Goal: Browse casually

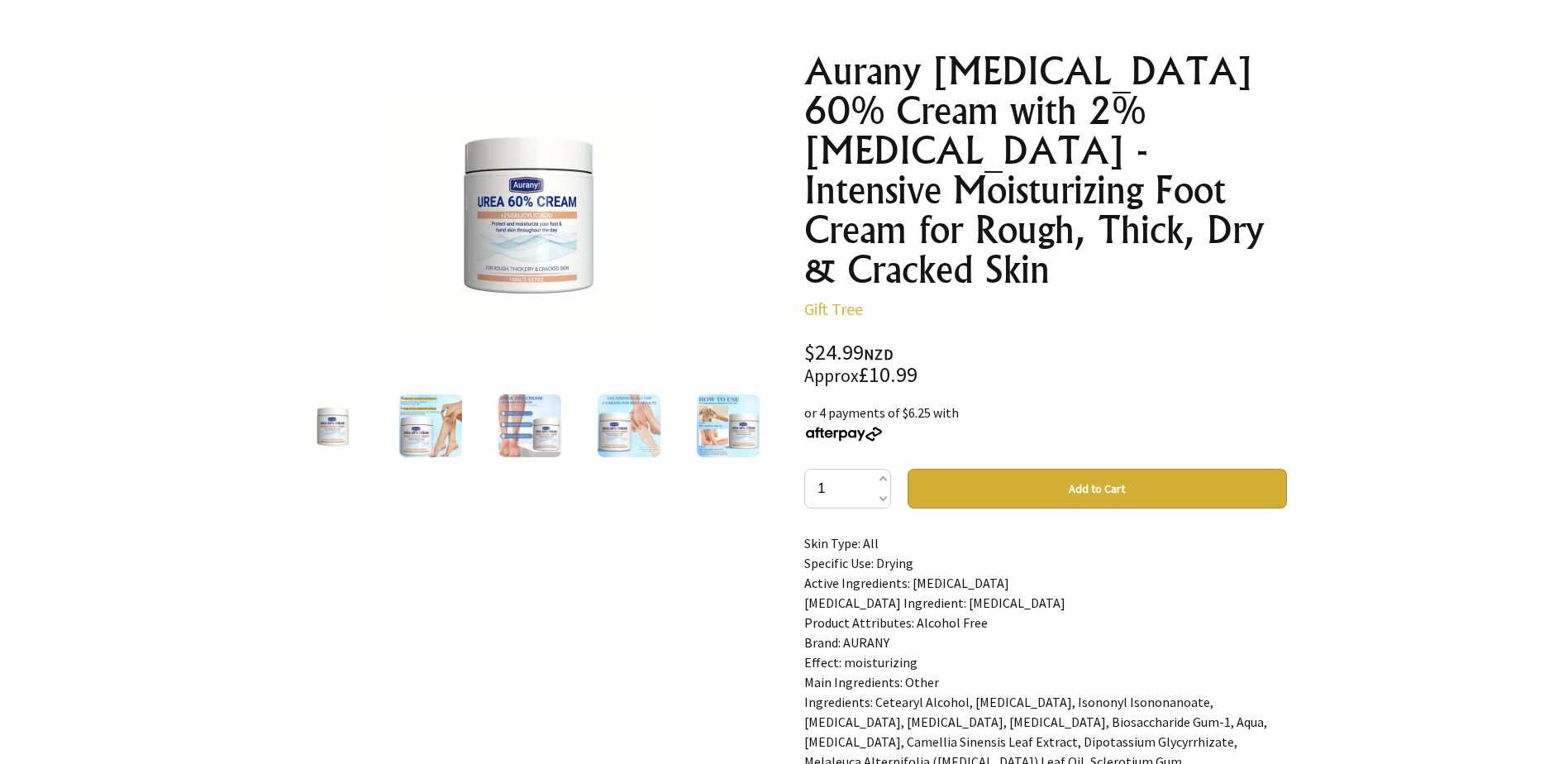
scroll to position [165, 0]
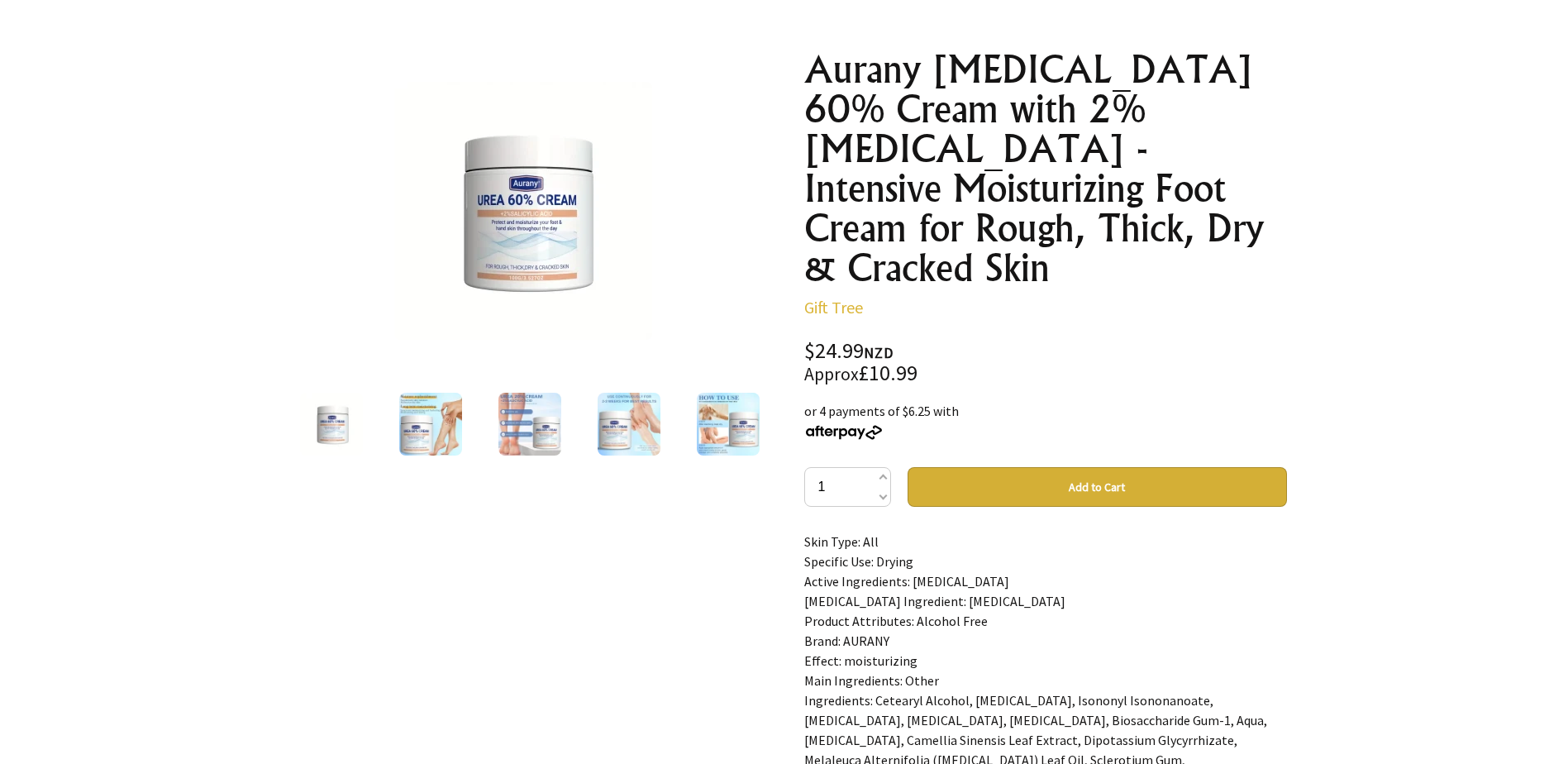
click at [516, 414] on img at bounding box center [529, 424] width 63 height 63
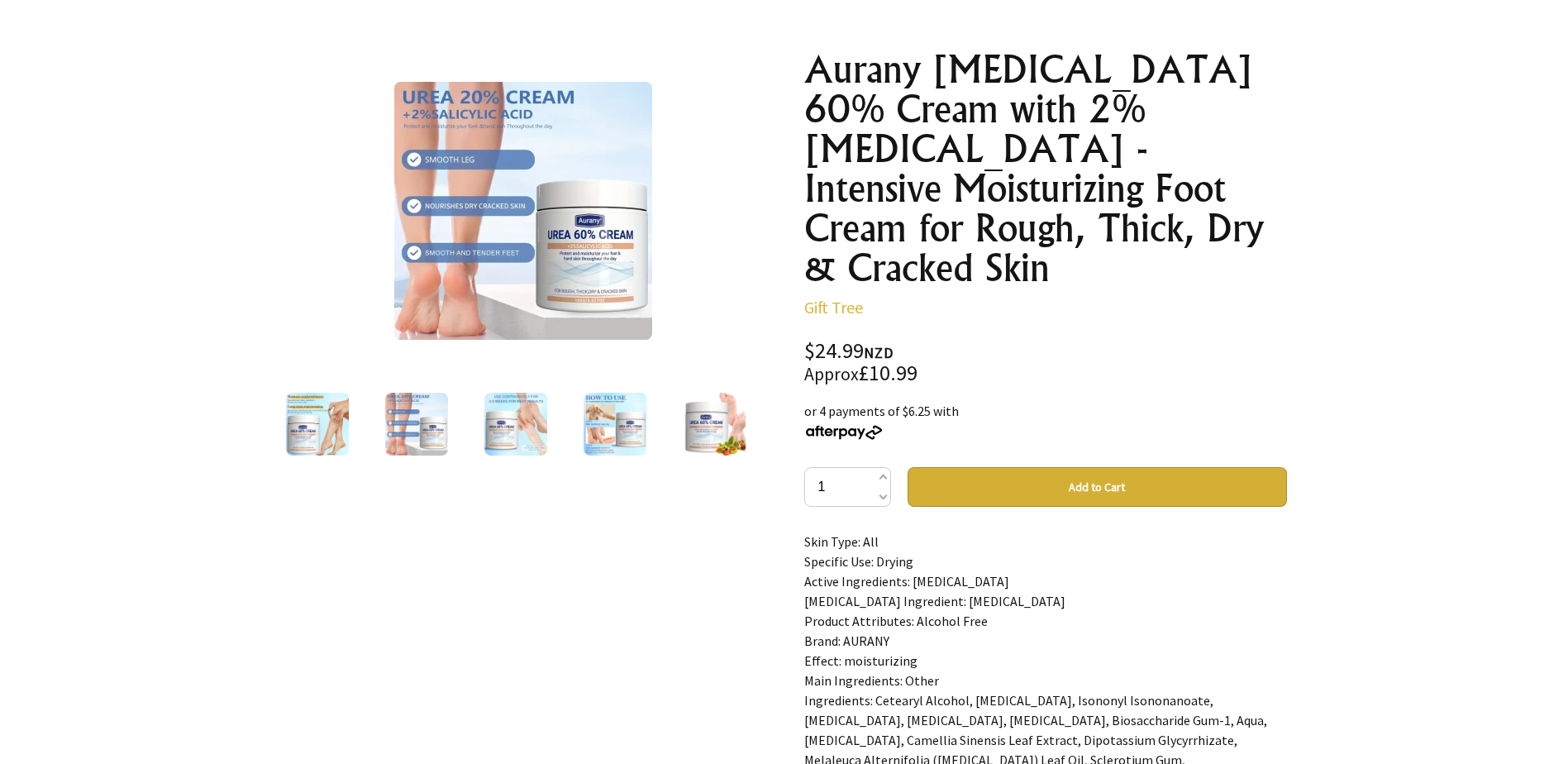
click at [531, 437] on img at bounding box center [515, 424] width 63 height 63
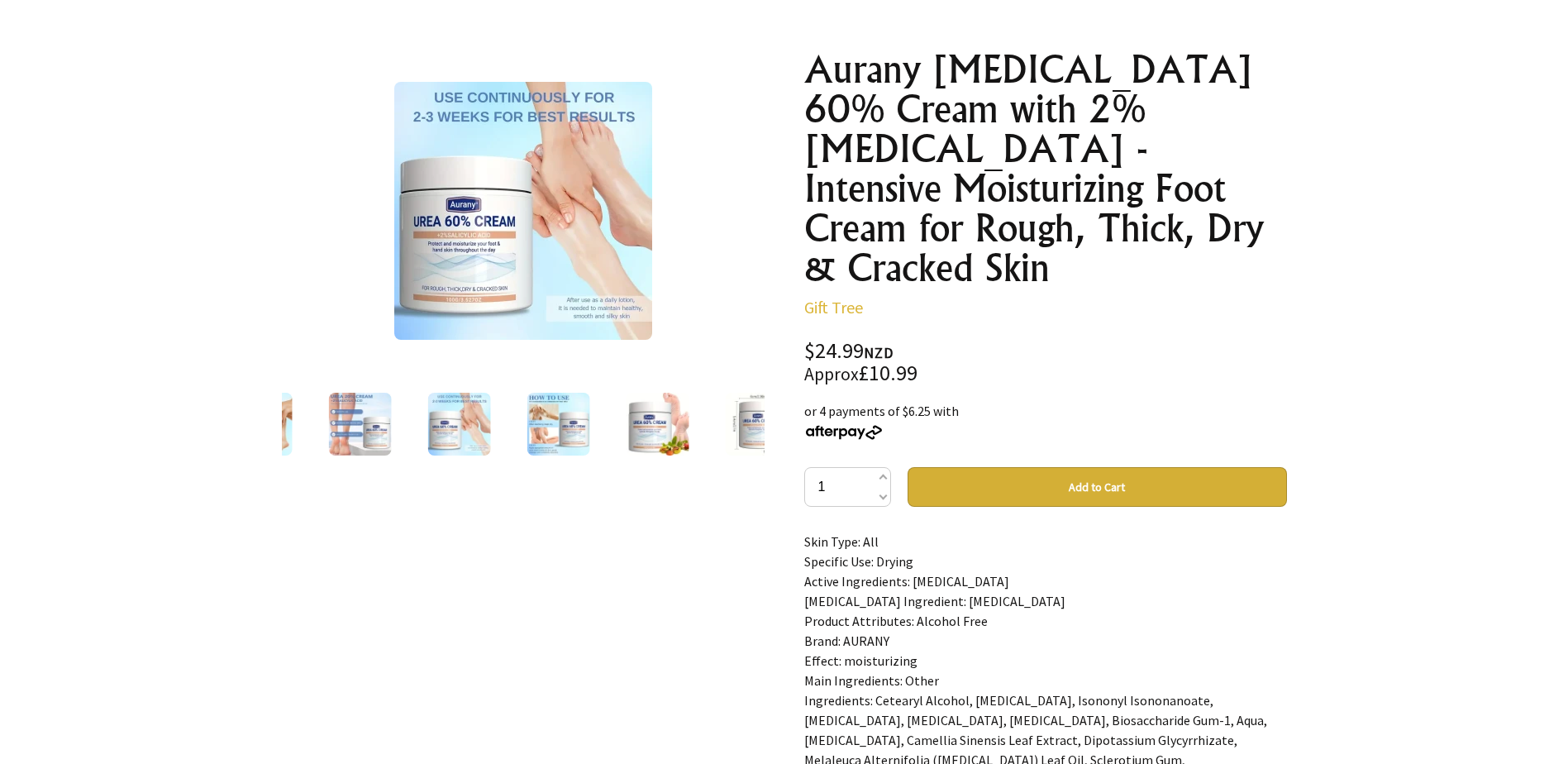
click at [466, 446] on img at bounding box center [458, 424] width 63 height 63
click at [543, 436] on img at bounding box center [557, 424] width 63 height 63
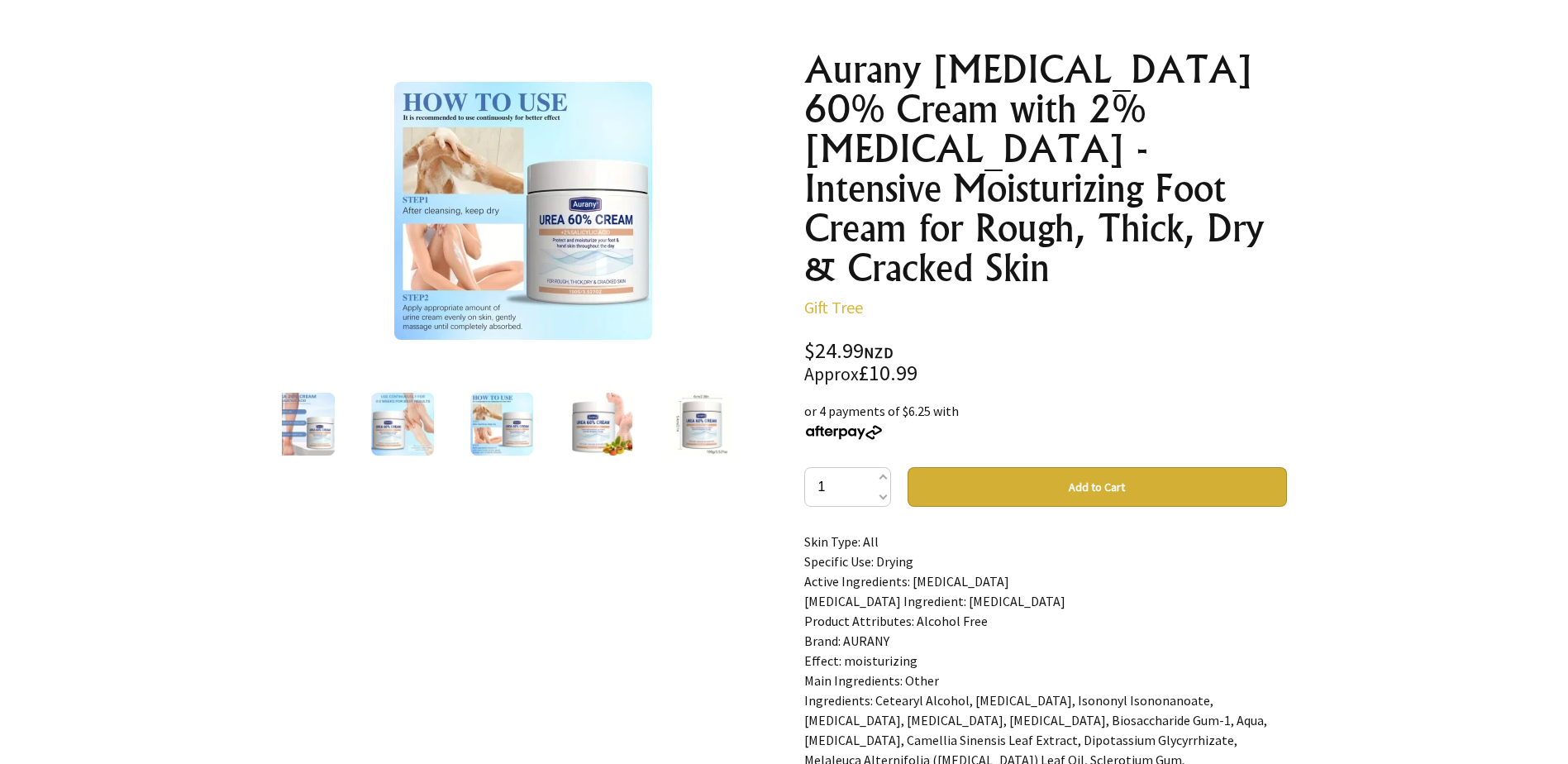
click at [593, 427] on img at bounding box center [601, 424] width 63 height 63
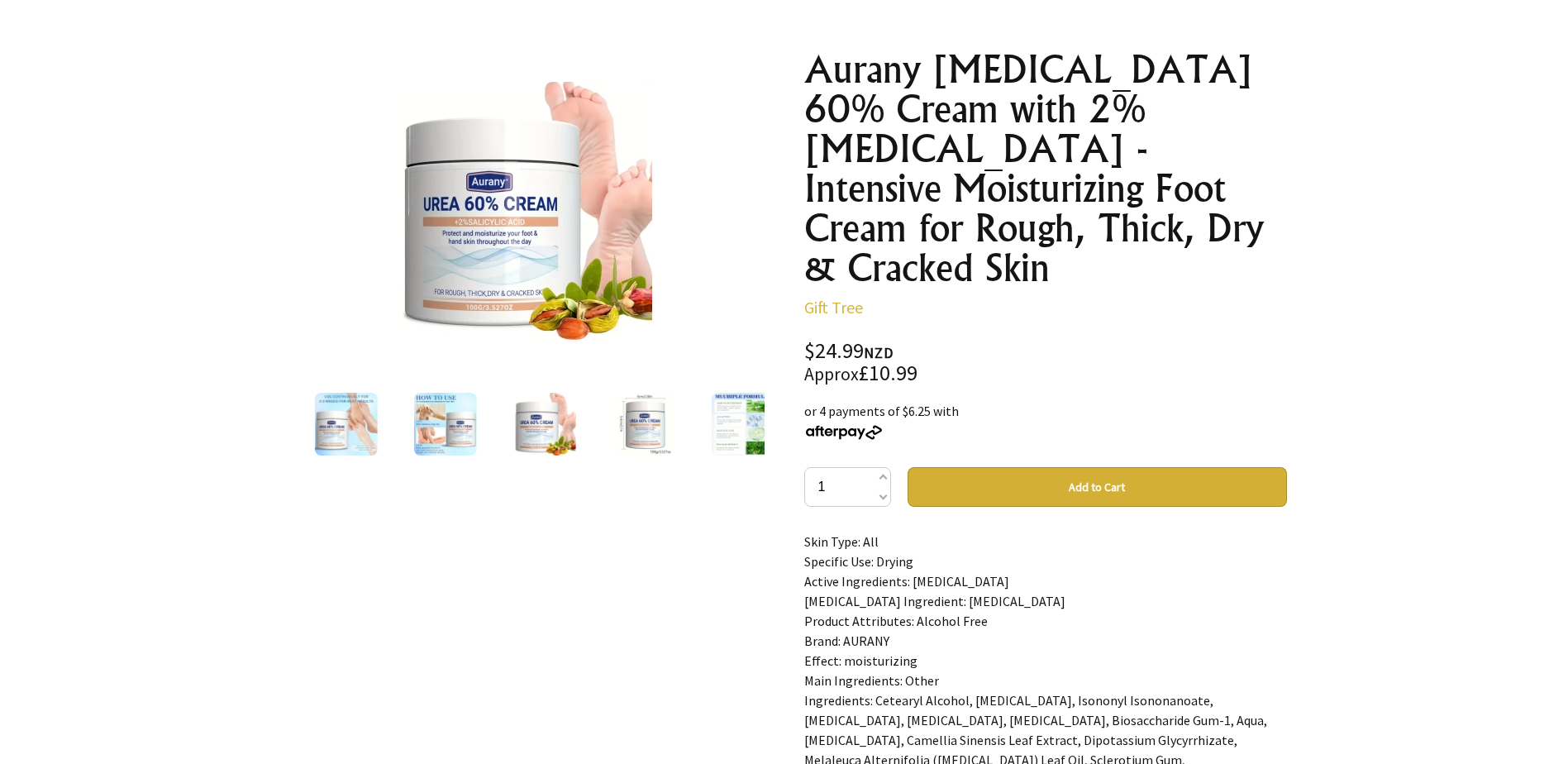
click at [581, 440] on div at bounding box center [544, 424] width 99 height 70
click at [561, 440] on img at bounding box center [544, 424] width 63 height 63
click at [691, 431] on div at bounding box center [642, 424] width 99 height 70
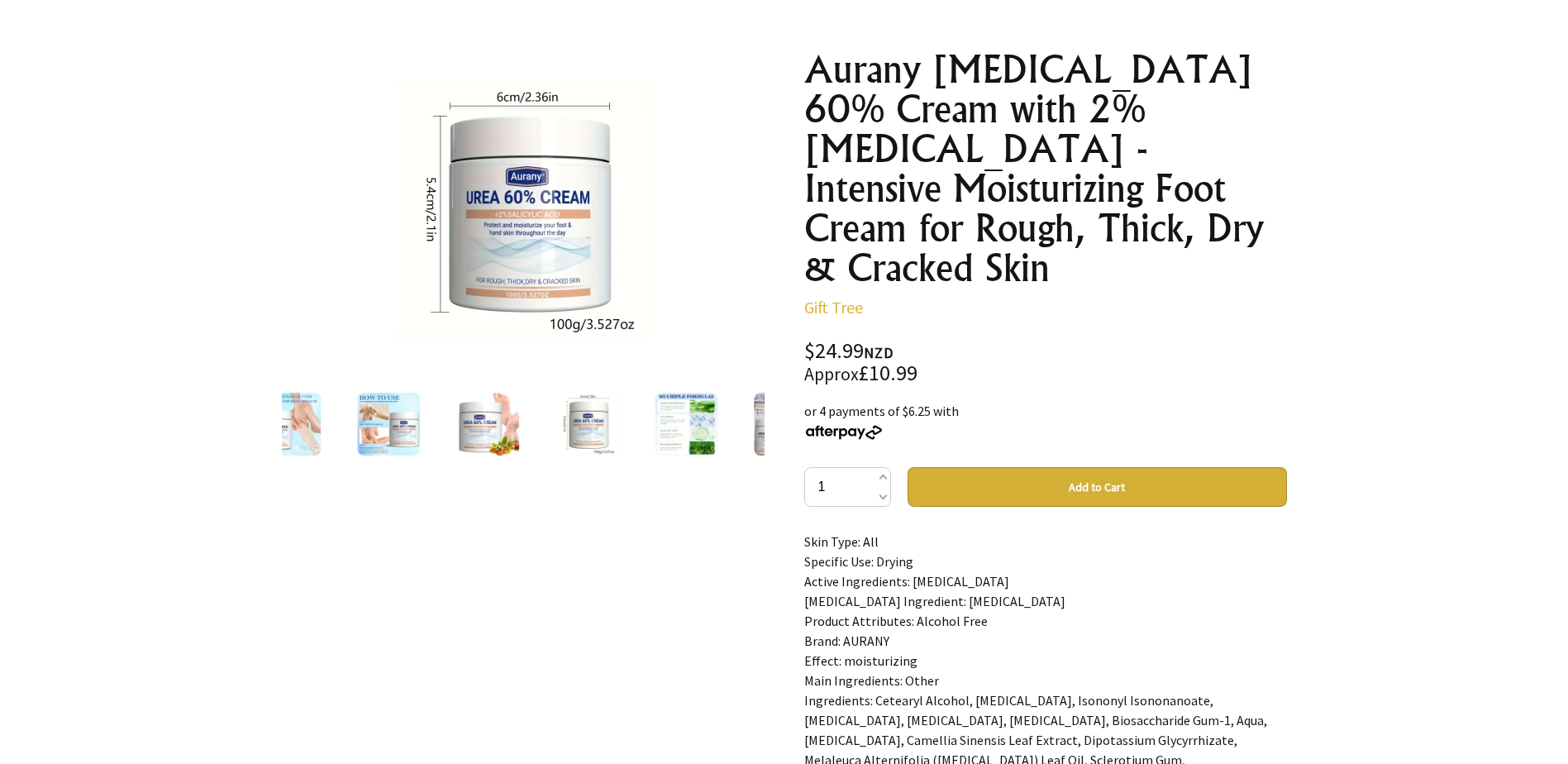
click at [668, 434] on img at bounding box center [685, 424] width 63 height 63
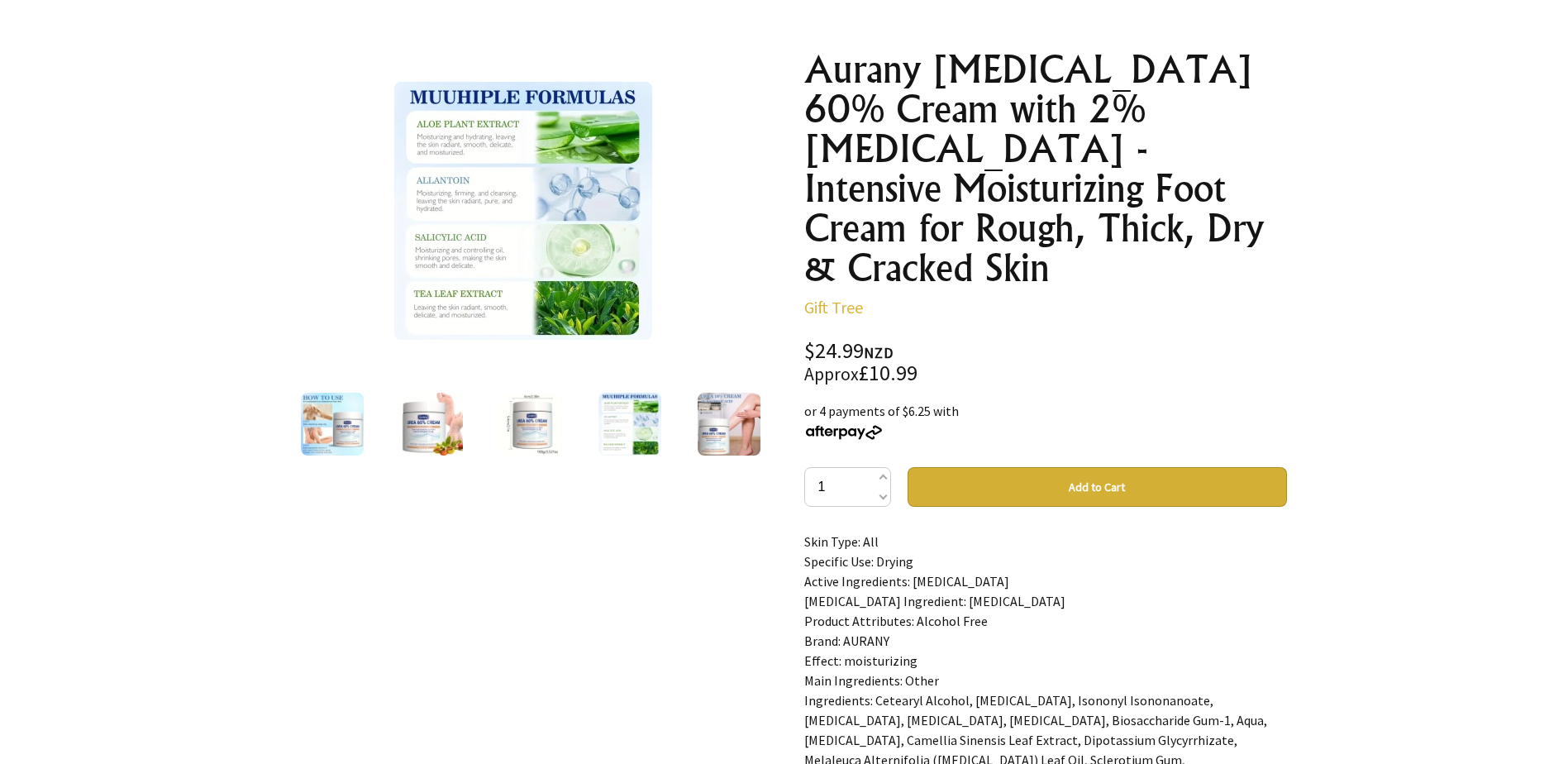
click at [699, 434] on img at bounding box center [729, 424] width 63 height 63
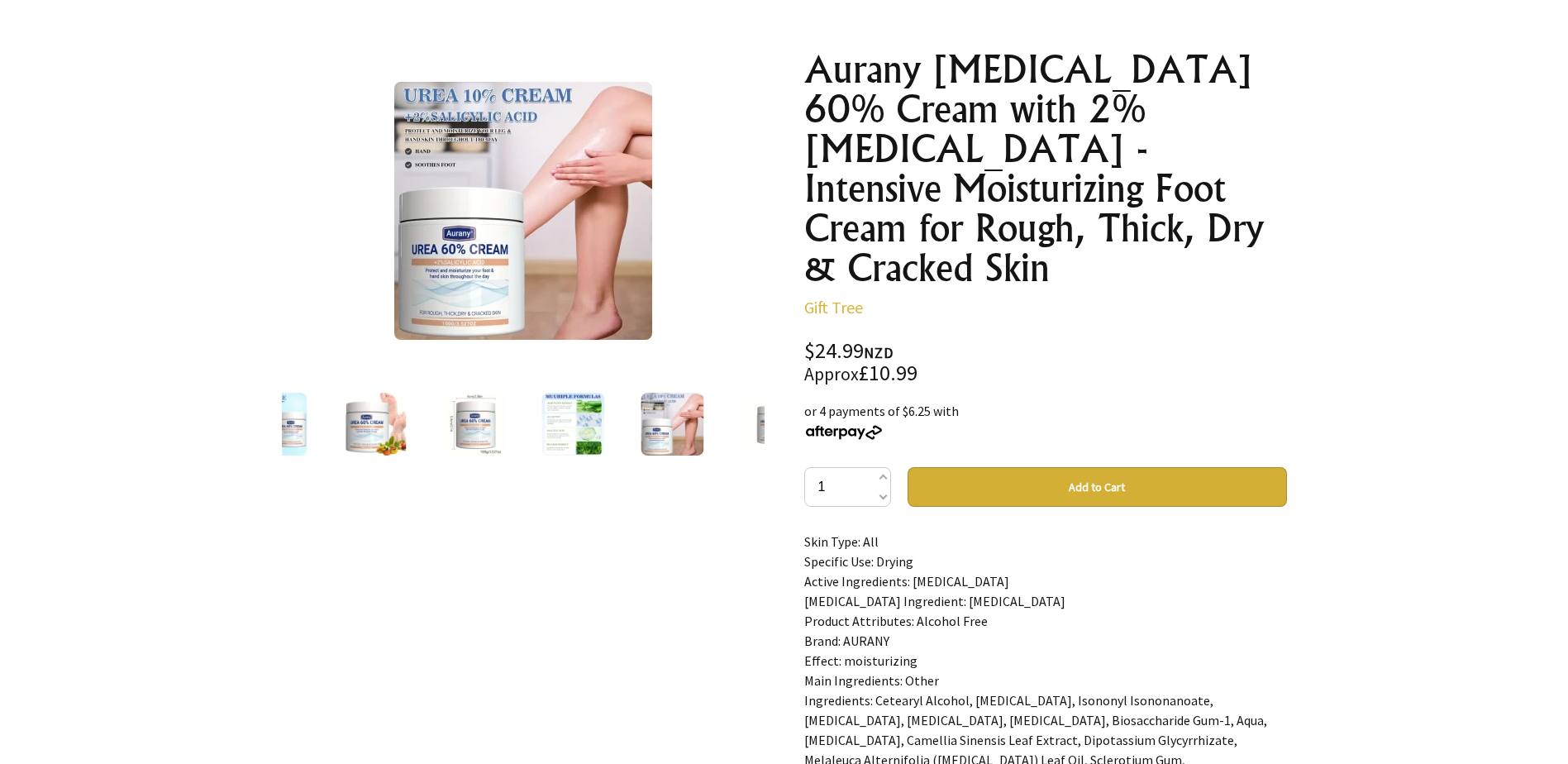
click at [737, 438] on div at bounding box center [770, 424] width 99 height 70
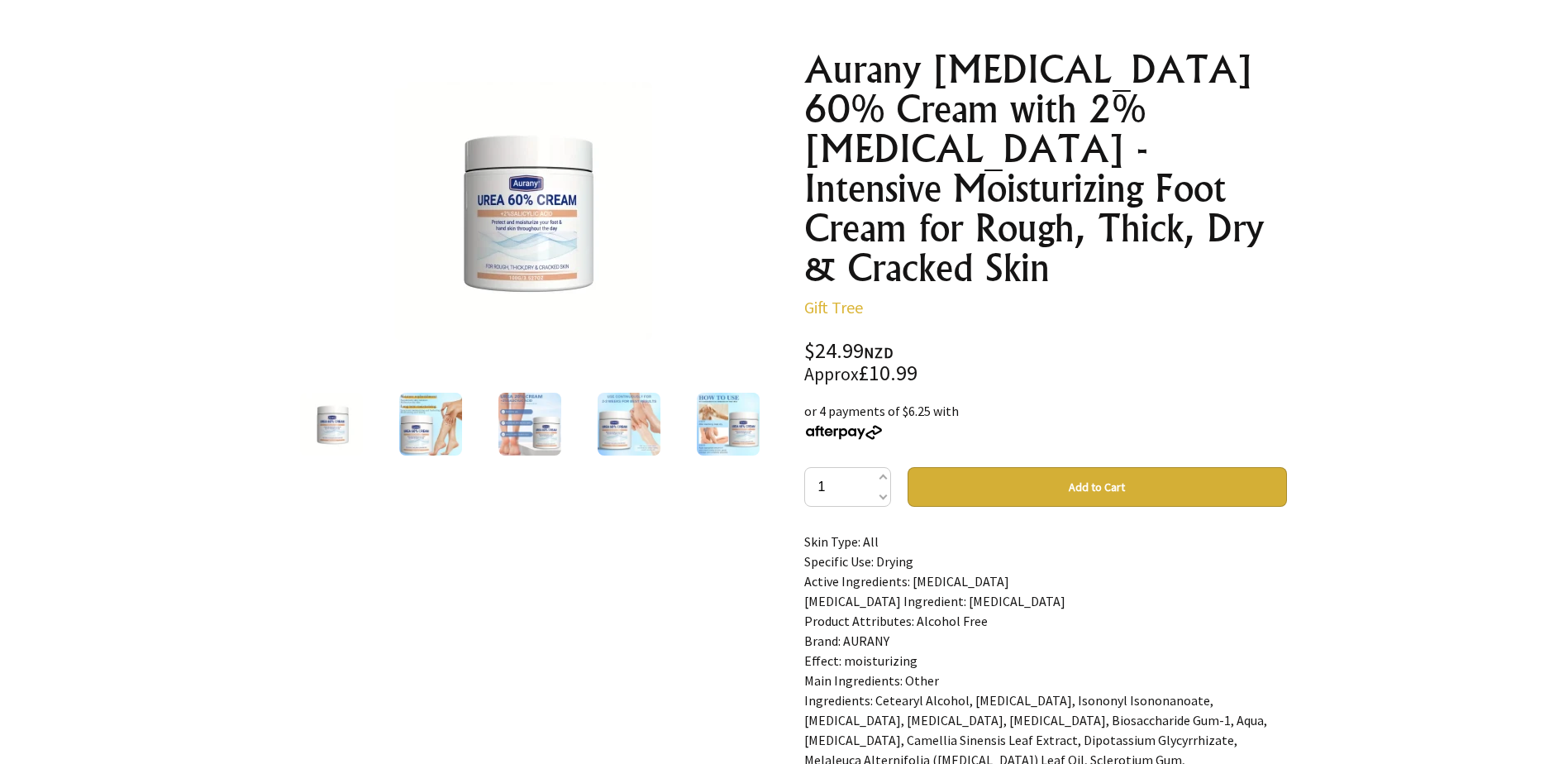
click at [516, 413] on img at bounding box center [529, 424] width 63 height 63
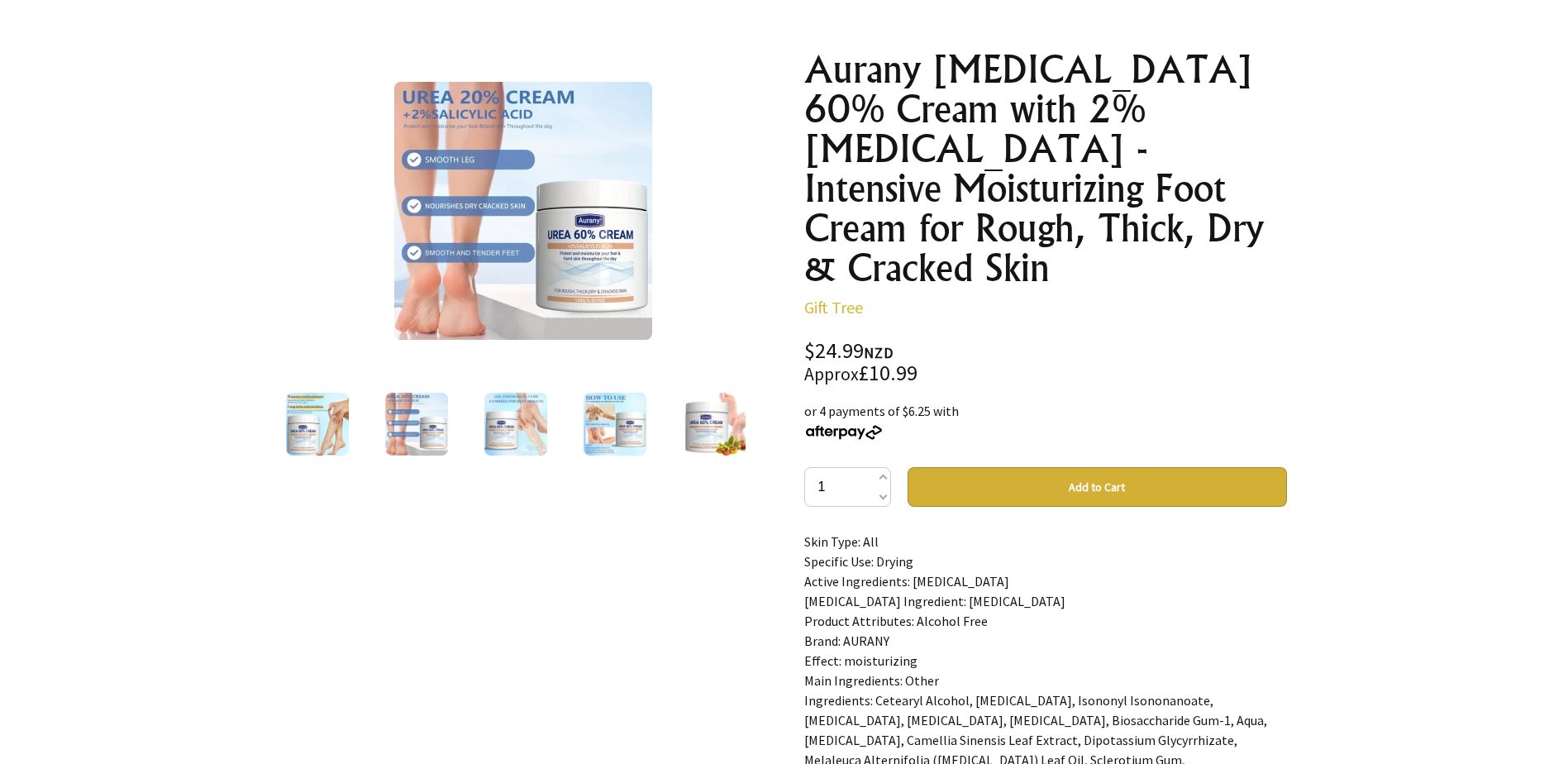
click at [527, 432] on img at bounding box center [515, 424] width 63 height 63
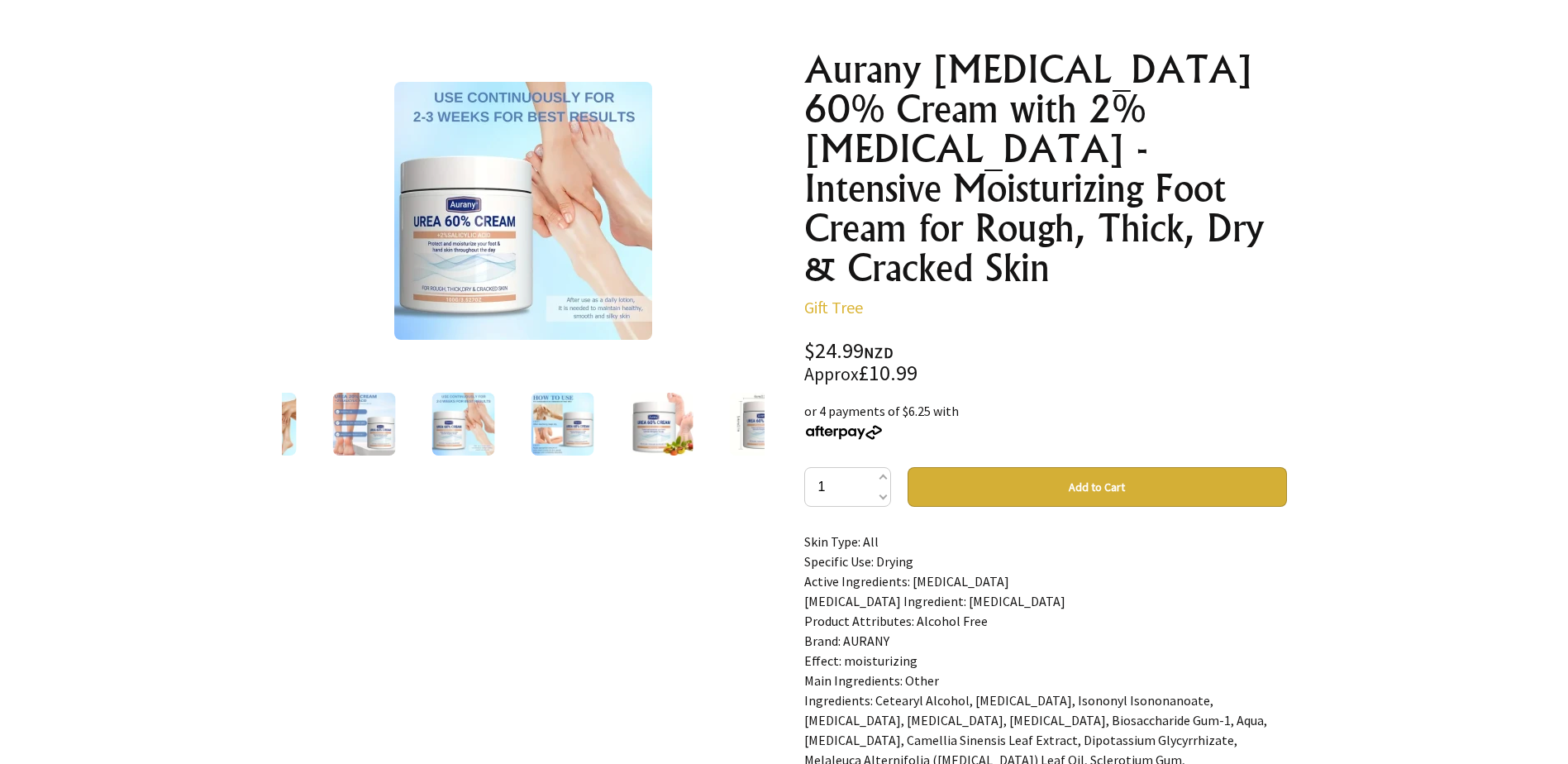
click at [570, 439] on img at bounding box center [562, 424] width 63 height 63
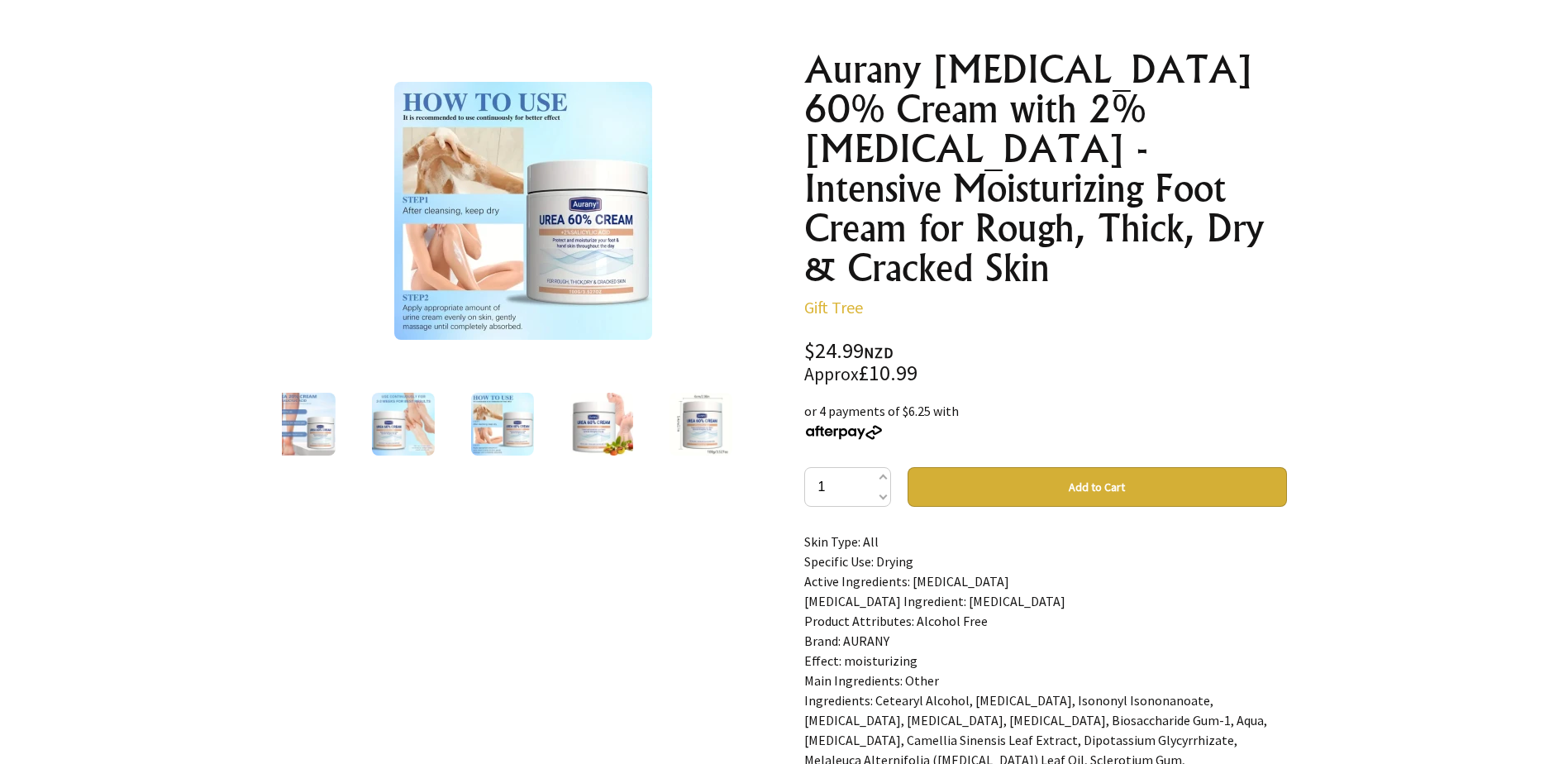
click at [590, 440] on img at bounding box center [601, 424] width 63 height 63
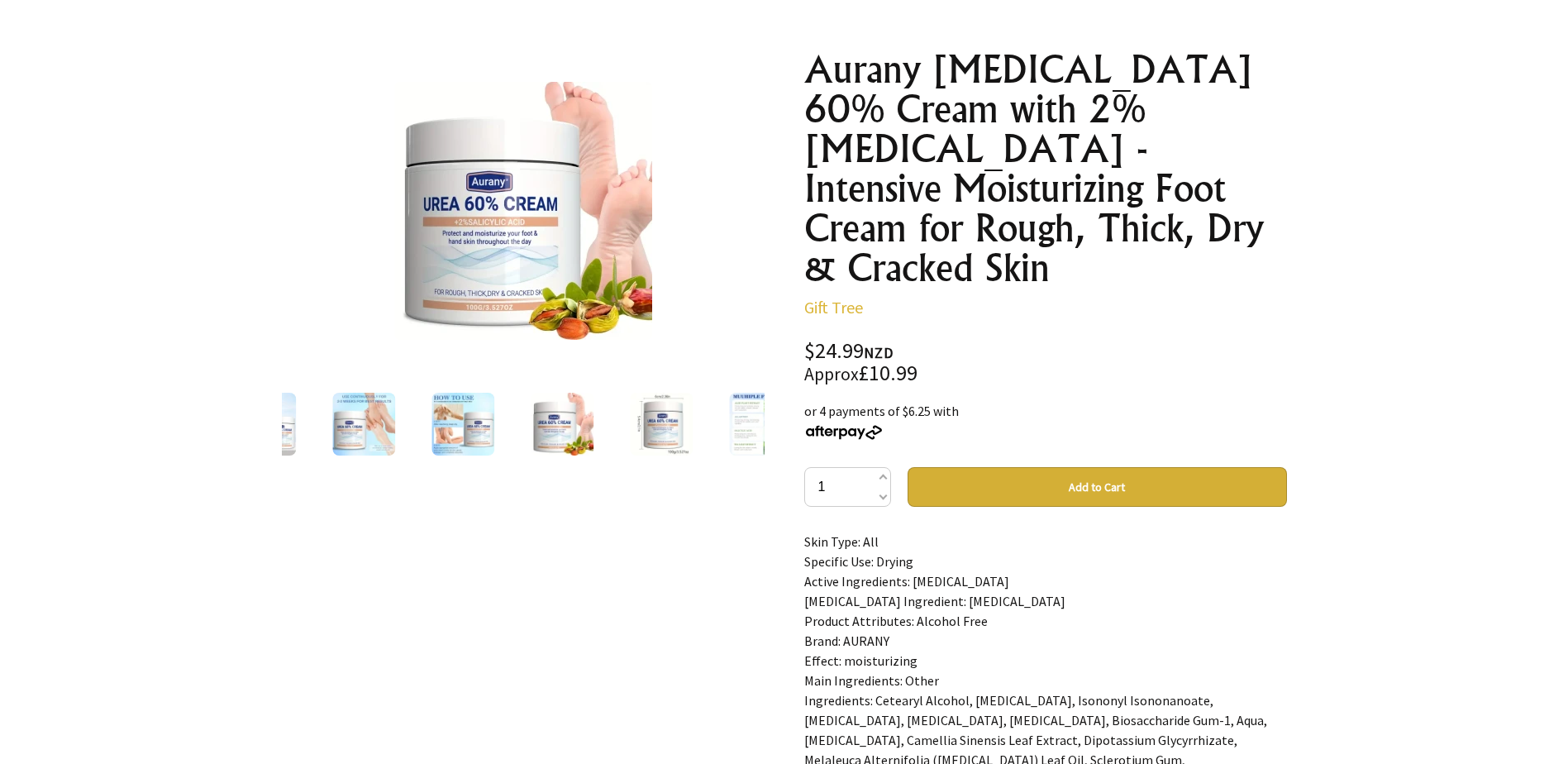
click at [668, 437] on img at bounding box center [661, 424] width 63 height 63
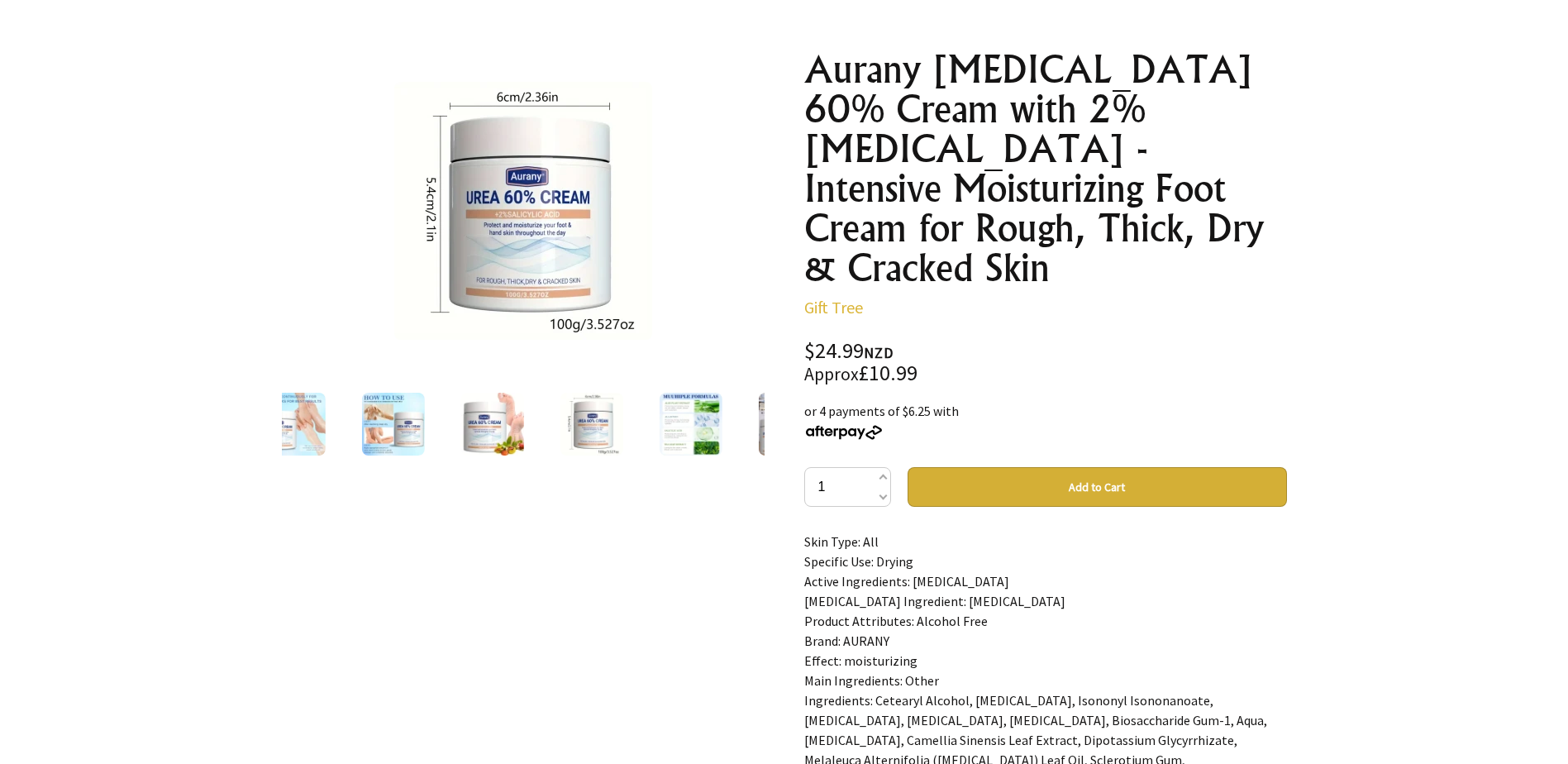
click at [691, 436] on img at bounding box center [690, 424] width 63 height 63
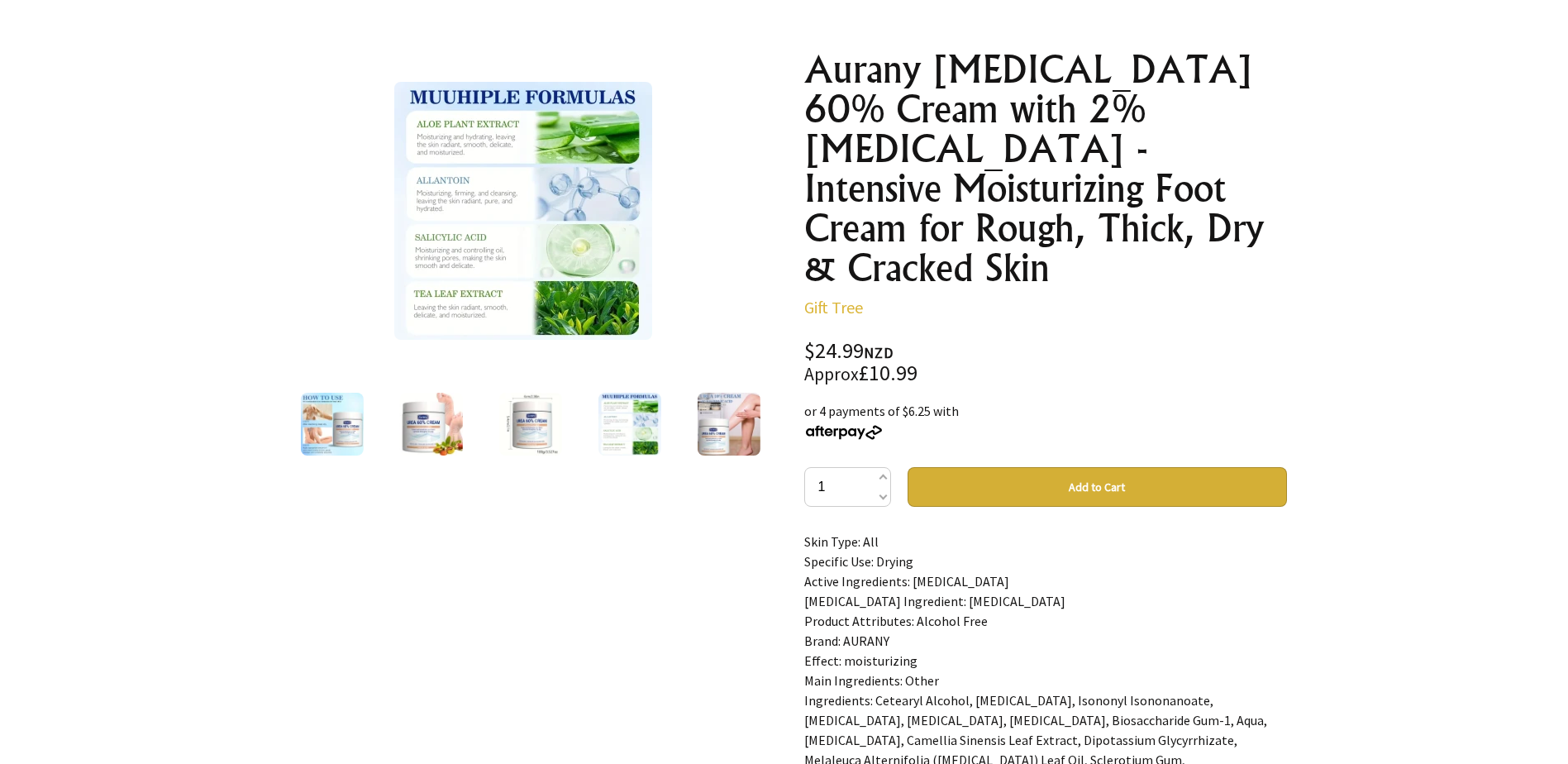
click at [713, 436] on img at bounding box center [728, 424] width 63 height 63
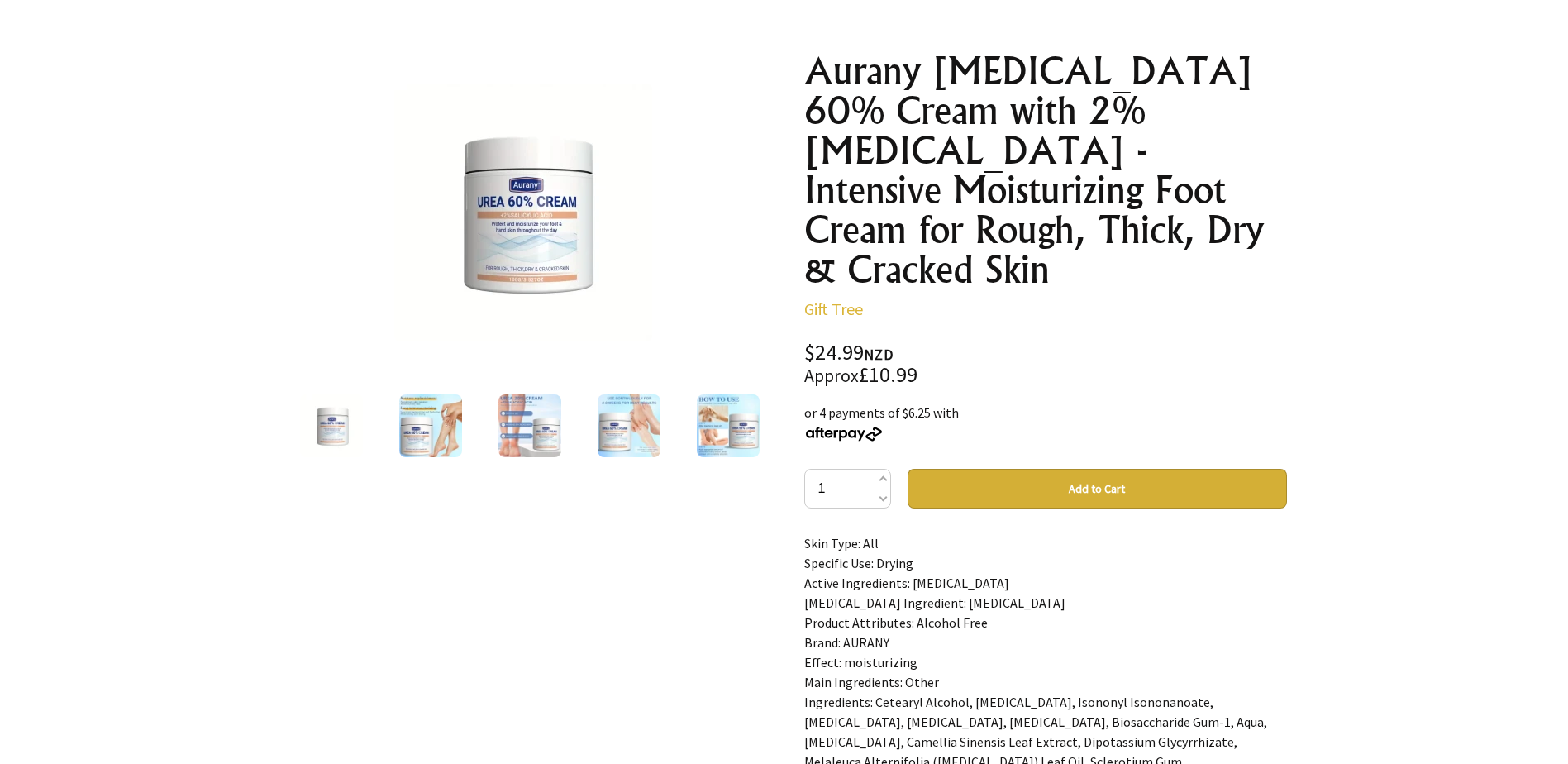
scroll to position [165, 0]
